Goal: Navigation & Orientation: Find specific page/section

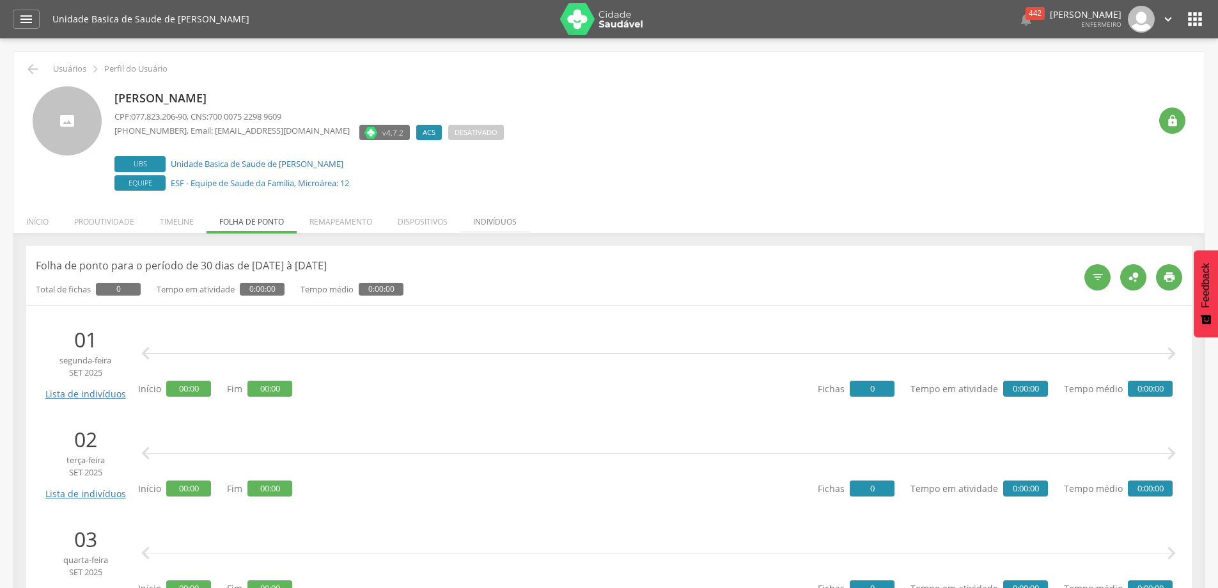
click at [493, 222] on li "Indivíduos" at bounding box center [494, 218] width 69 height 30
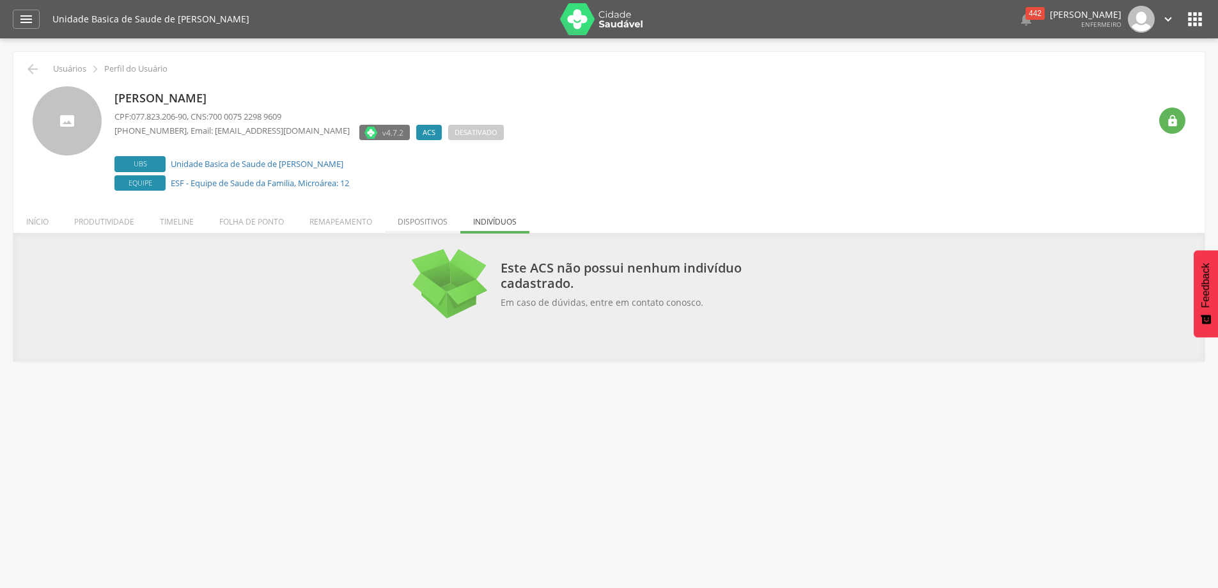
click at [440, 224] on li "Dispositivos" at bounding box center [422, 218] width 75 height 30
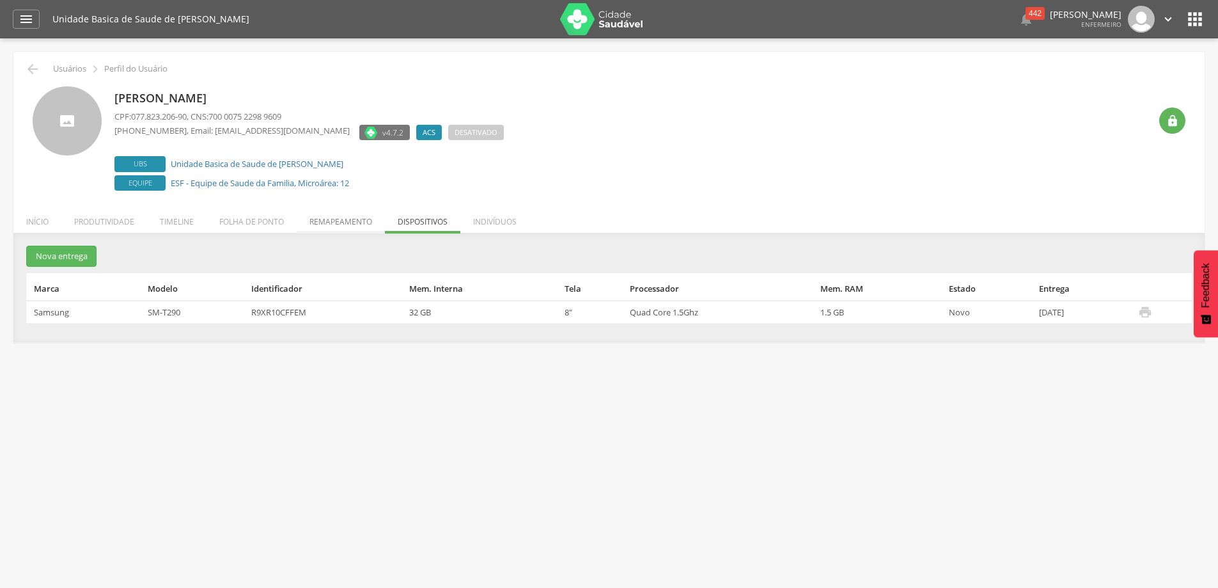
click at [345, 217] on li "Remapeamento" at bounding box center [341, 218] width 88 height 30
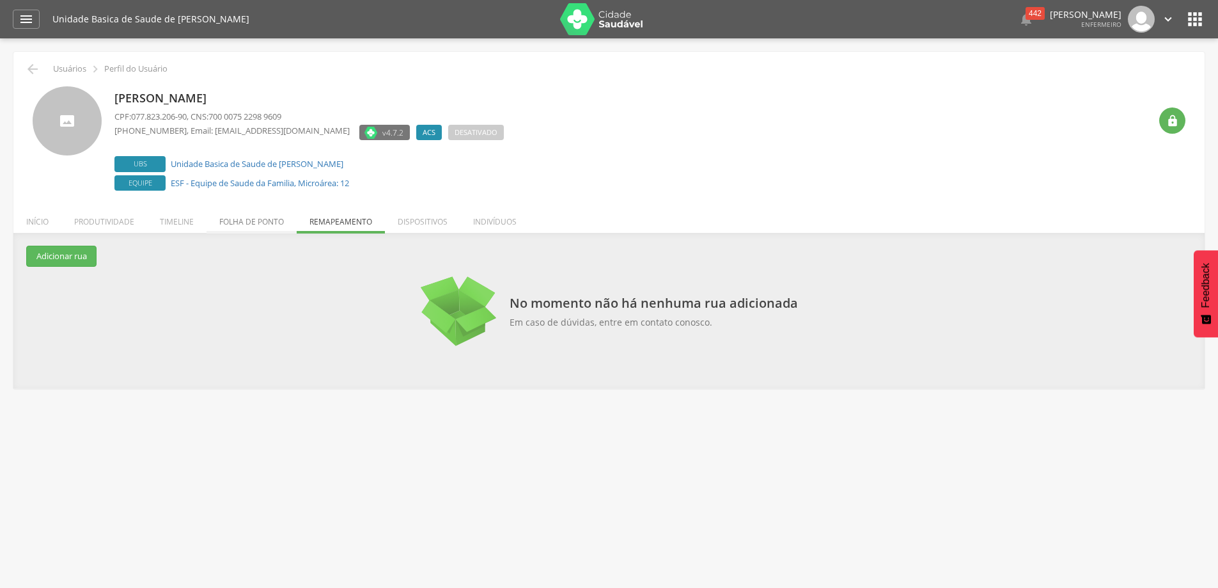
click at [261, 221] on li "Folha de ponto" at bounding box center [251, 218] width 90 height 30
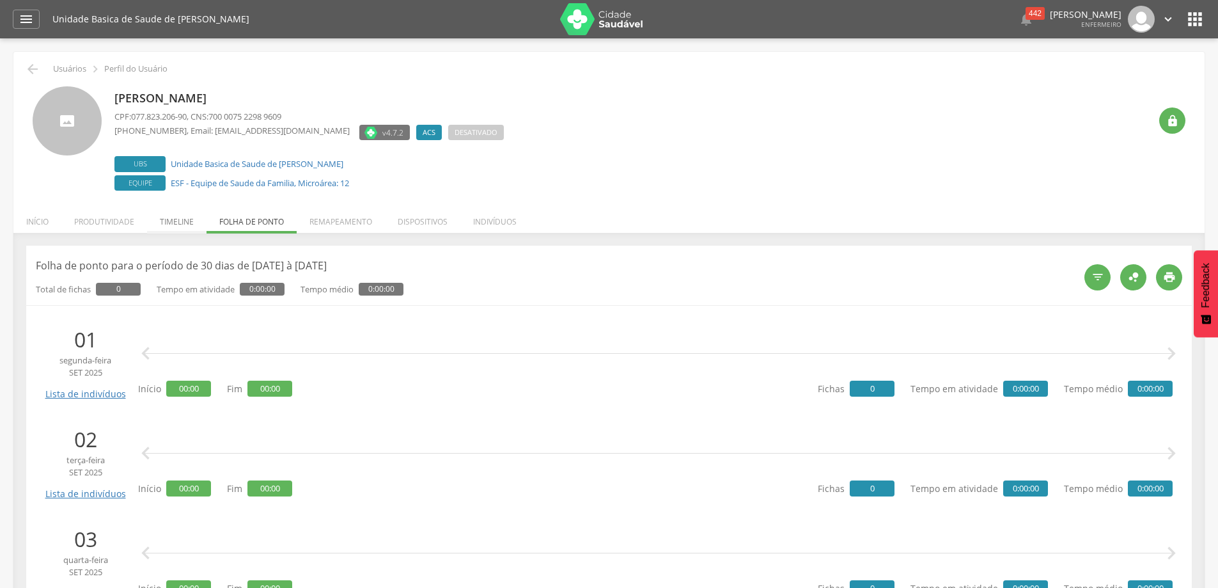
click at [164, 218] on li "Timeline" at bounding box center [176, 218] width 59 height 30
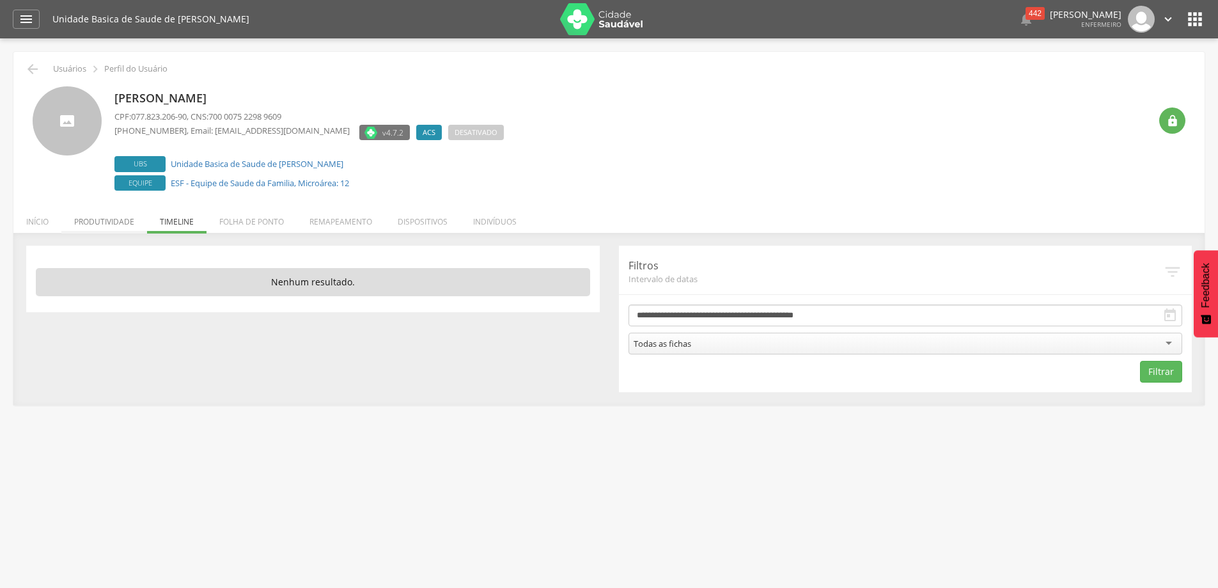
click at [118, 221] on li "Produtividade" at bounding box center [104, 218] width 86 height 30
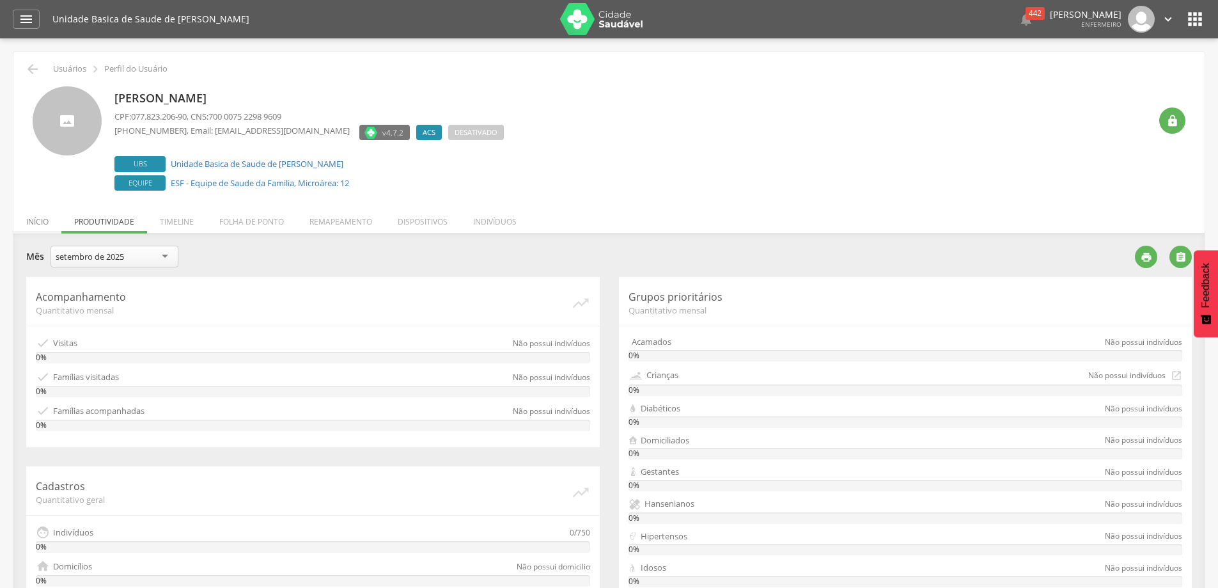
click at [47, 222] on li "Início" at bounding box center [37, 218] width 48 height 30
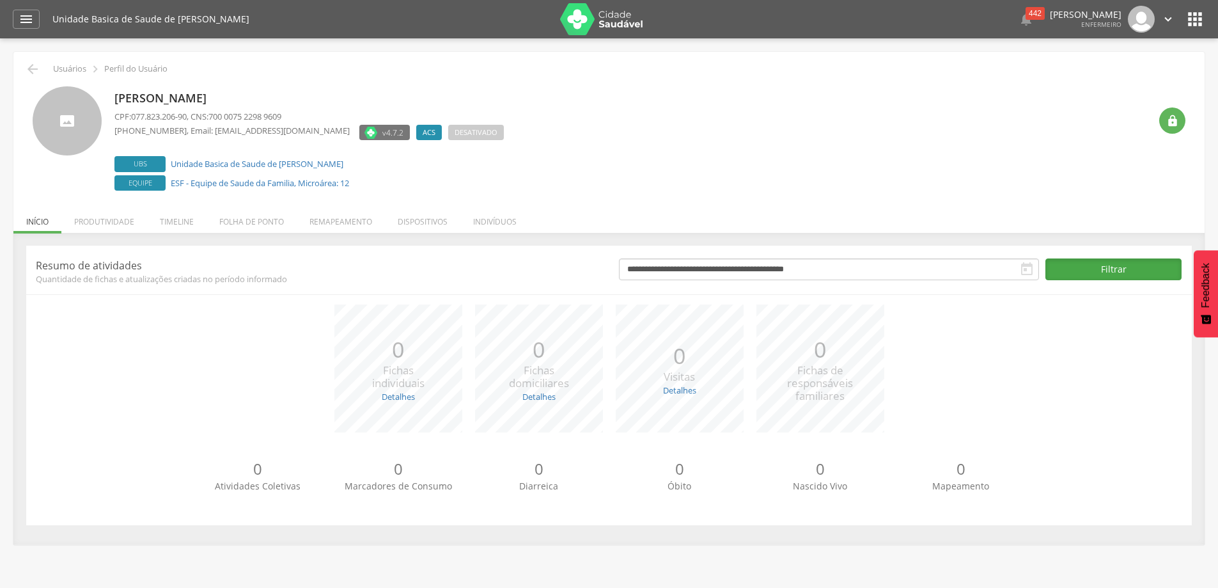
click at [1106, 268] on button "Filtrar" at bounding box center [1113, 269] width 136 height 22
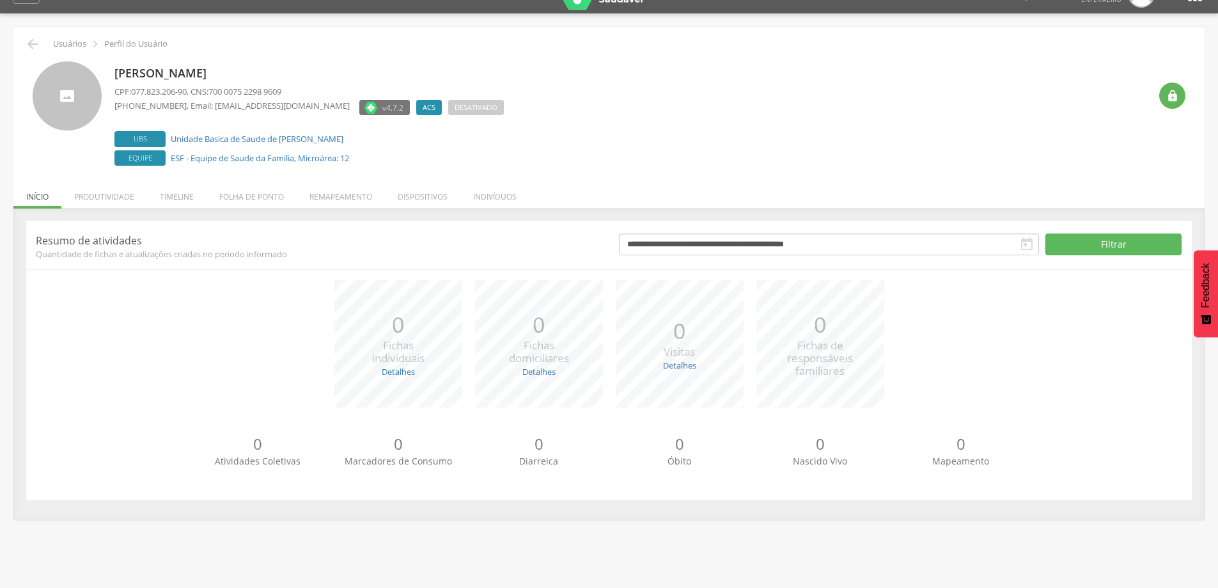
scroll to position [38, 0]
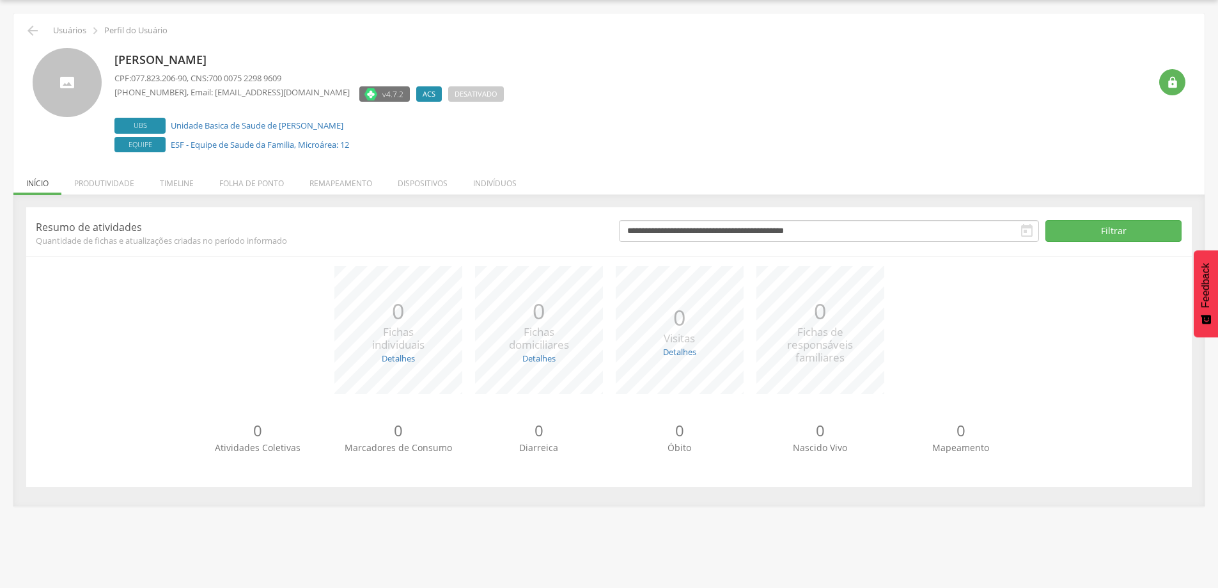
click at [40, 30] on div " Usuários  Perfil do Usuário" at bounding box center [609, 30] width 1172 height 15
click at [1106, 238] on button "Filtrar" at bounding box center [1113, 231] width 136 height 22
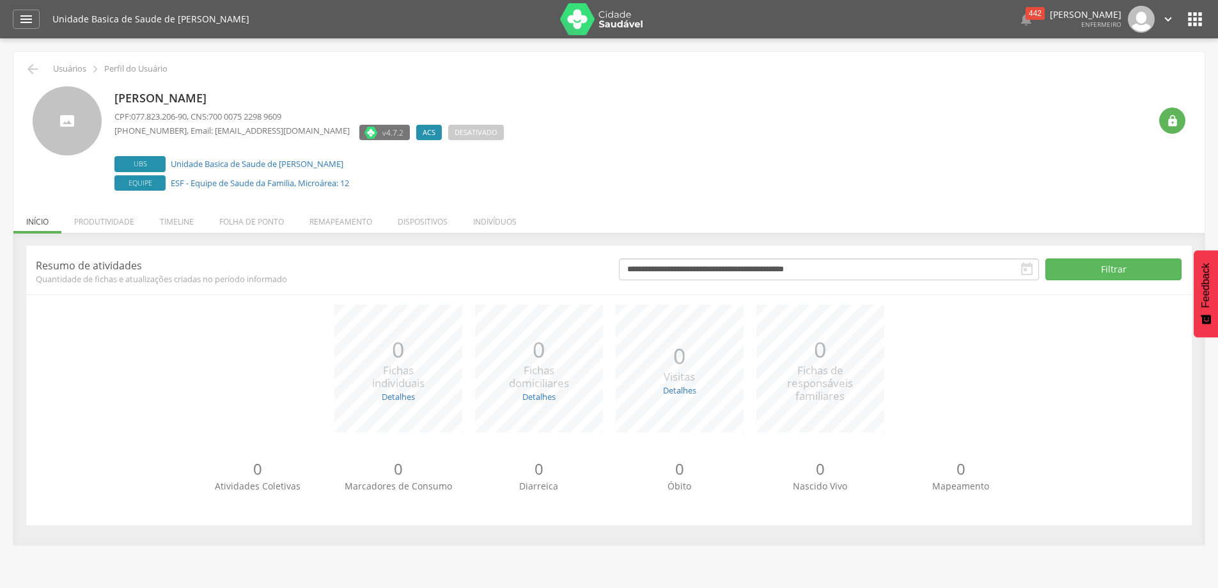
click at [1193, 12] on icon "" at bounding box center [1195, 19] width 20 height 20
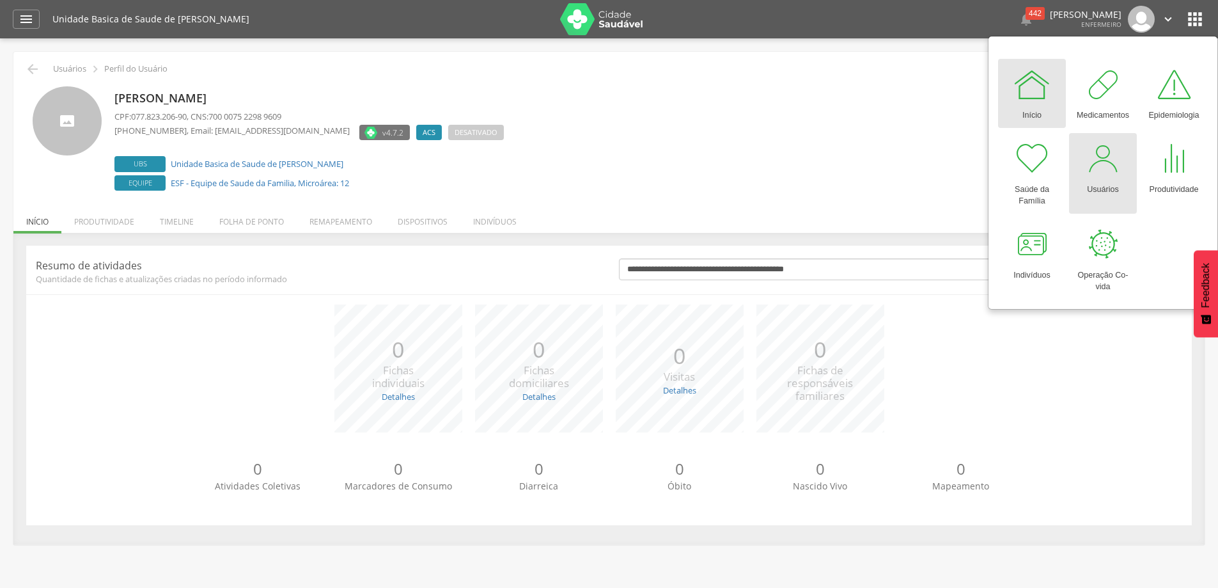
click at [1110, 166] on div at bounding box center [1103, 158] width 38 height 38
